Goal: Task Accomplishment & Management: Manage account settings

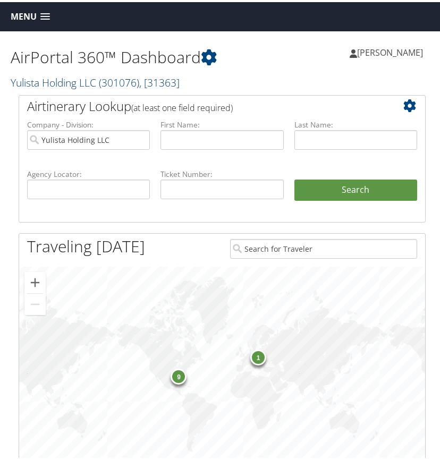
click at [118, 82] on span "( 301076 )" at bounding box center [119, 80] width 40 height 14
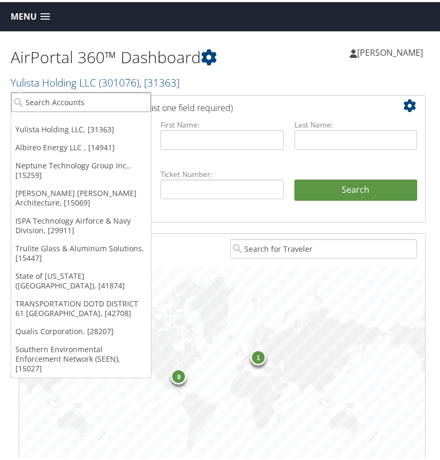
click at [69, 99] on input "search" at bounding box center [81, 100] width 140 height 20
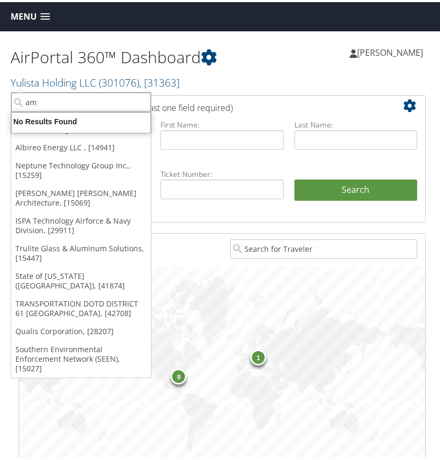
type input "a"
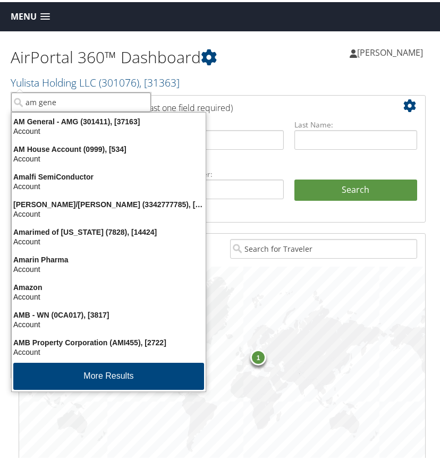
type input "am gener"
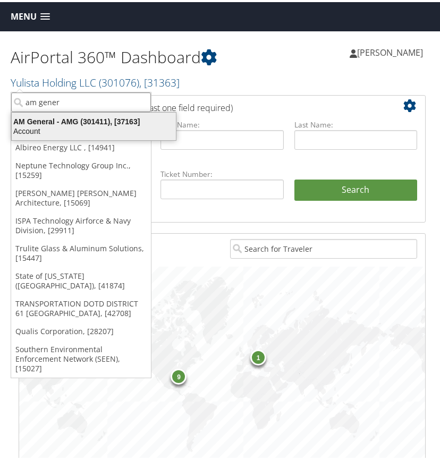
click at [58, 122] on div "AM General - AMG (301411), [37163]" at bounding box center [93, 120] width 177 height 10
